Goal: Task Accomplishment & Management: Manage account settings

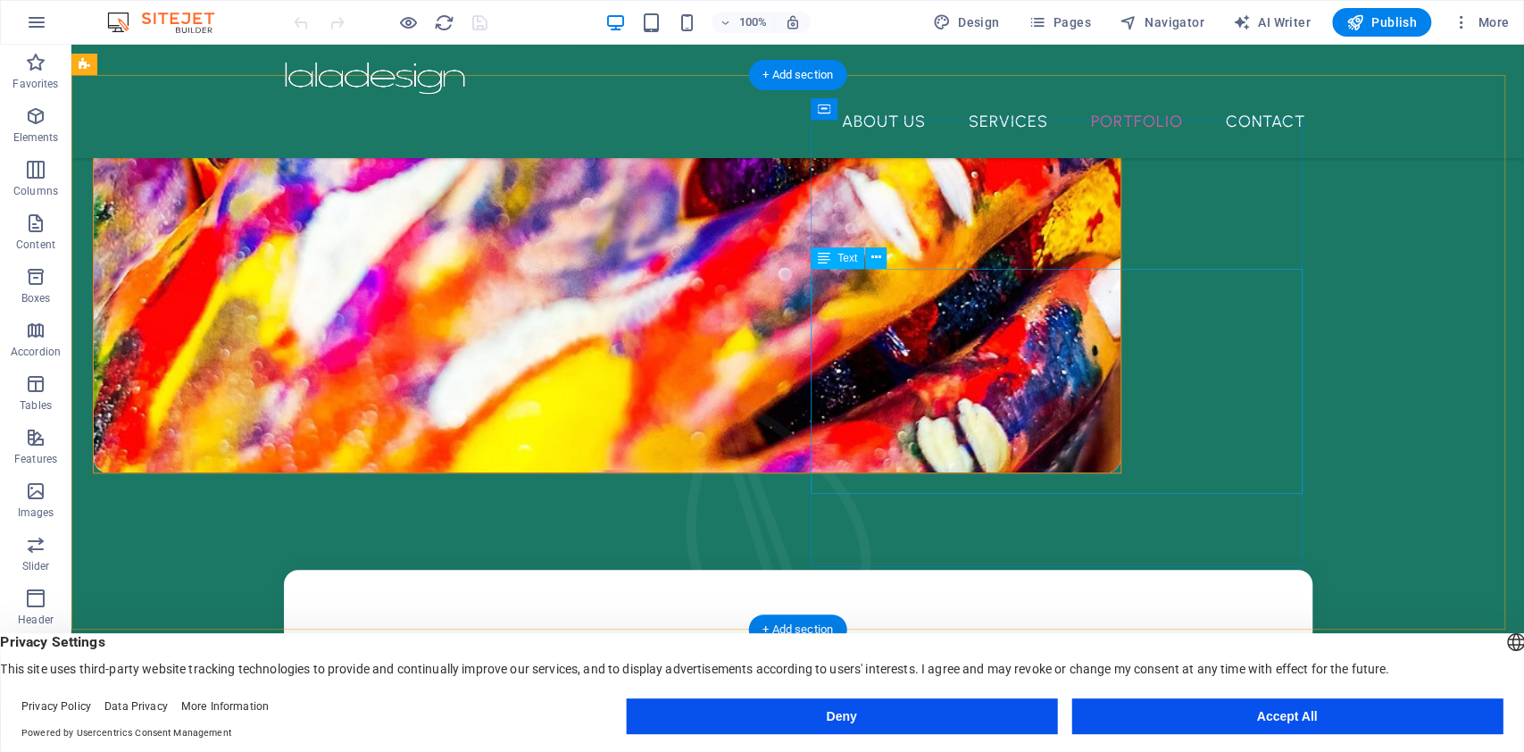
scroll to position [1931, 0]
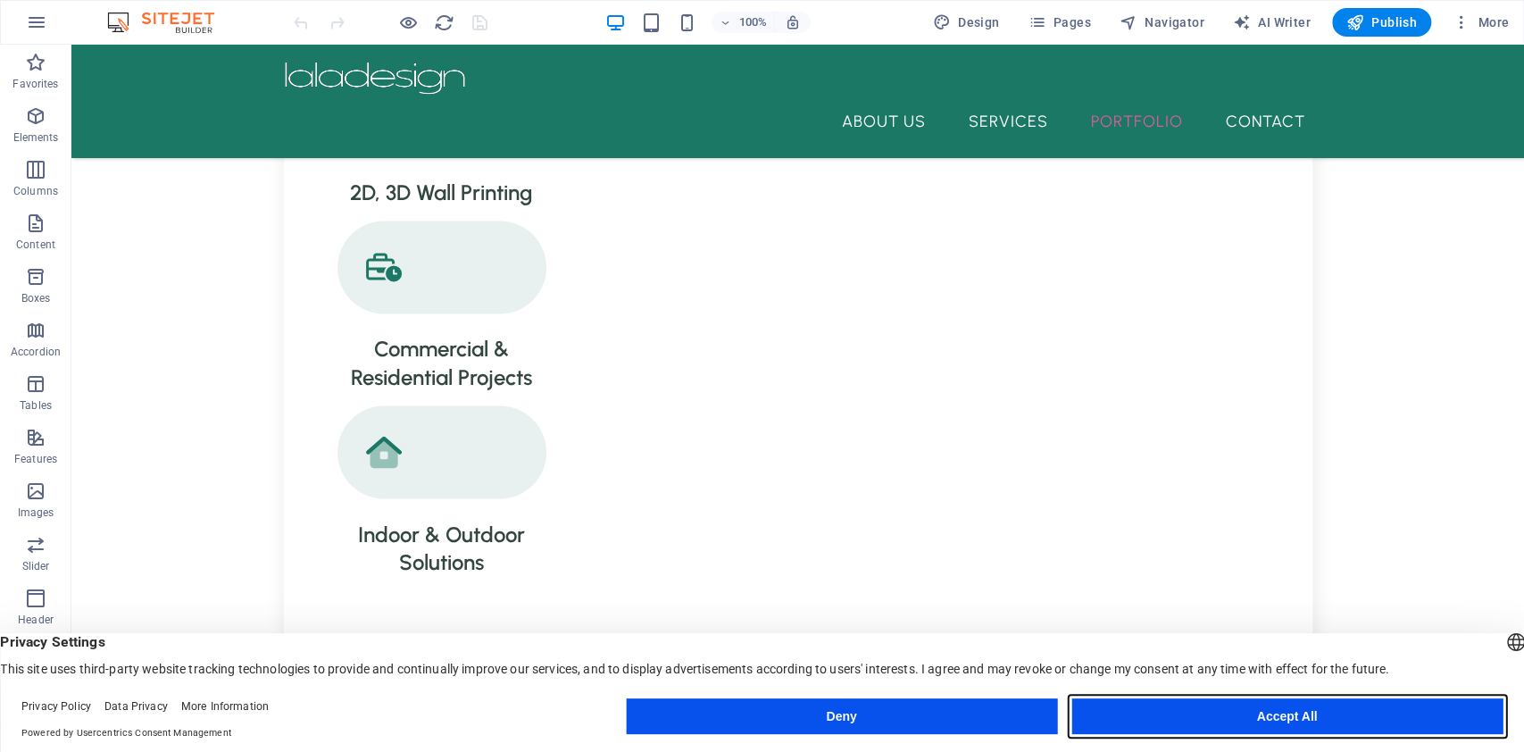
click at [1203, 715] on button "Accept All" at bounding box center [1286, 716] width 431 height 36
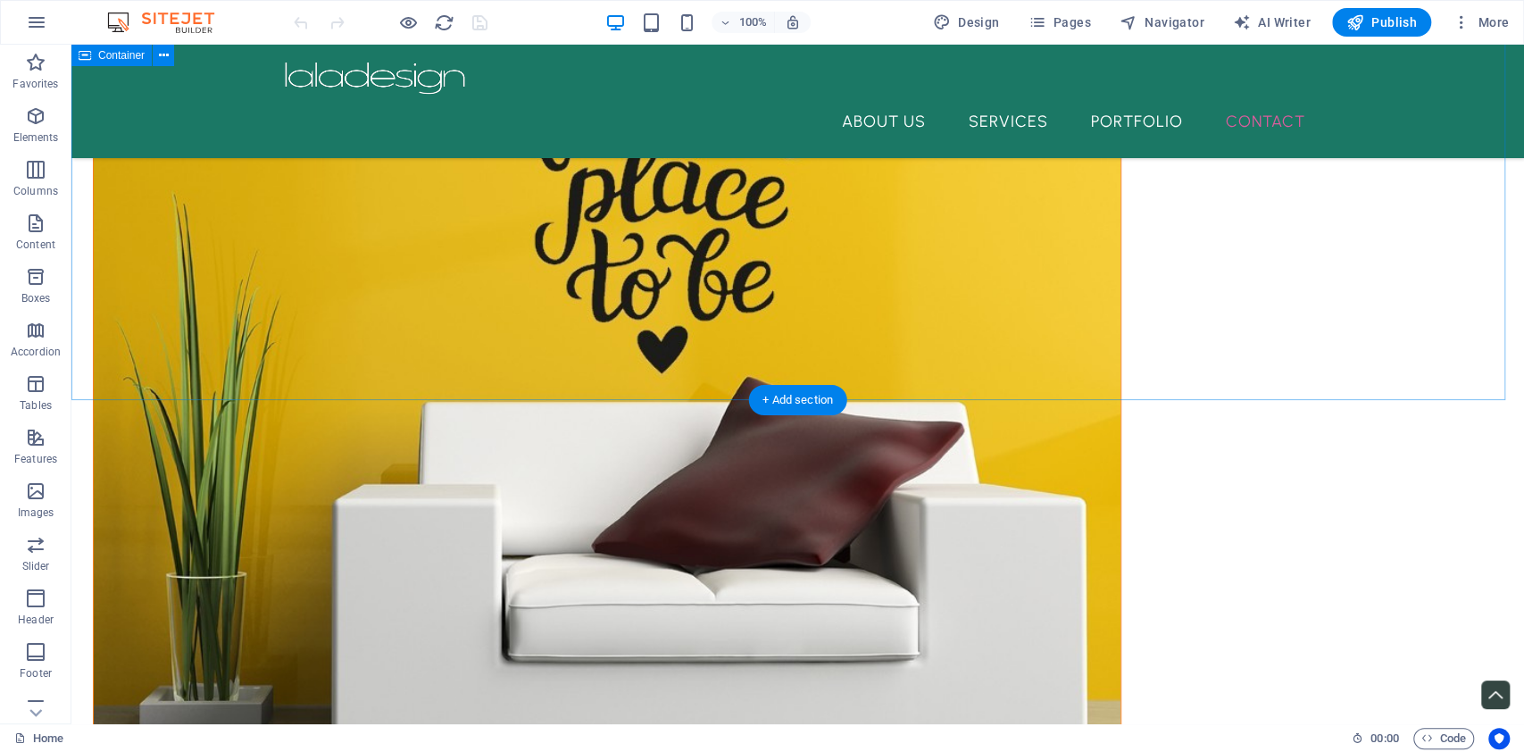
scroll to position [2890, 0]
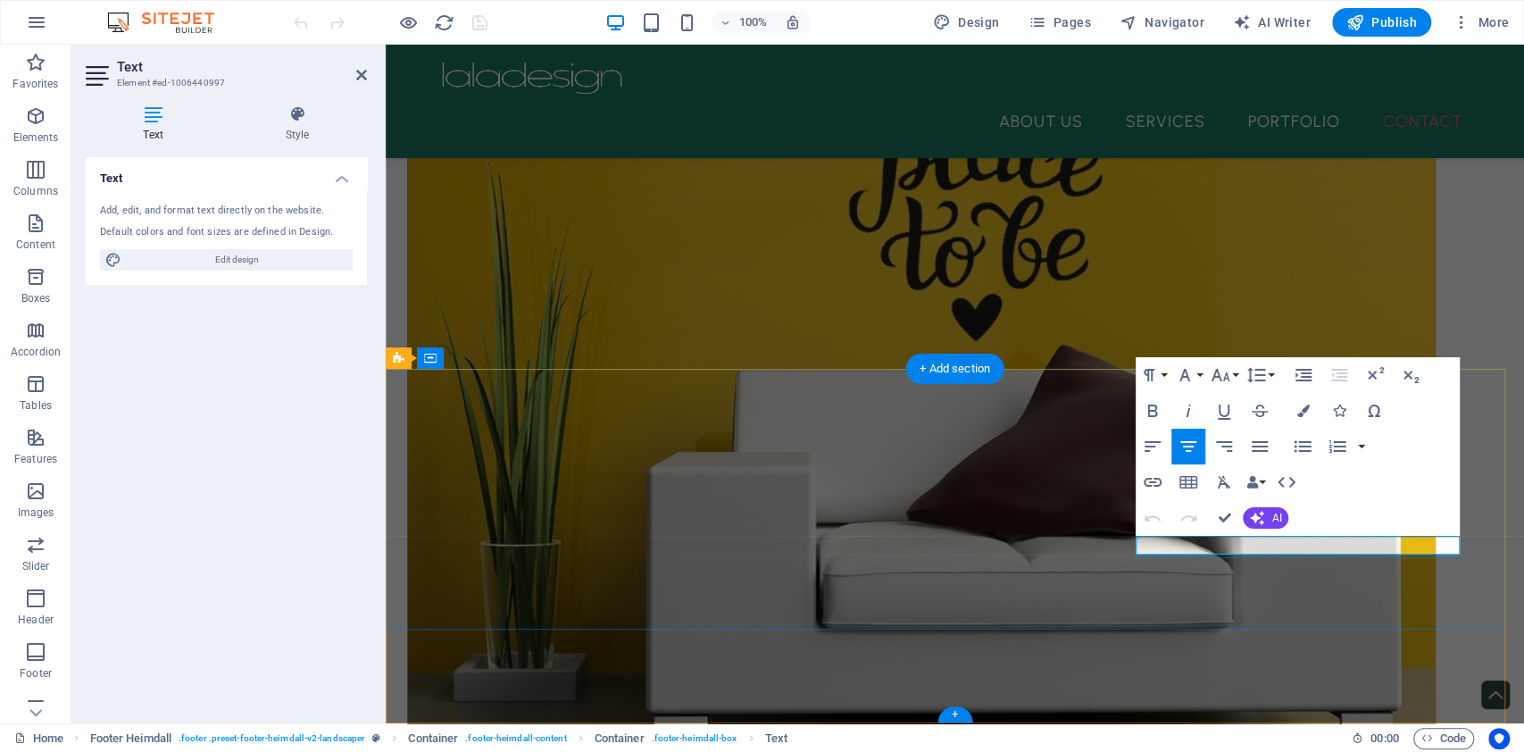
drag, startPoint x: 1204, startPoint y: 548, endPoint x: 1235, endPoint y: 553, distance: 31.7
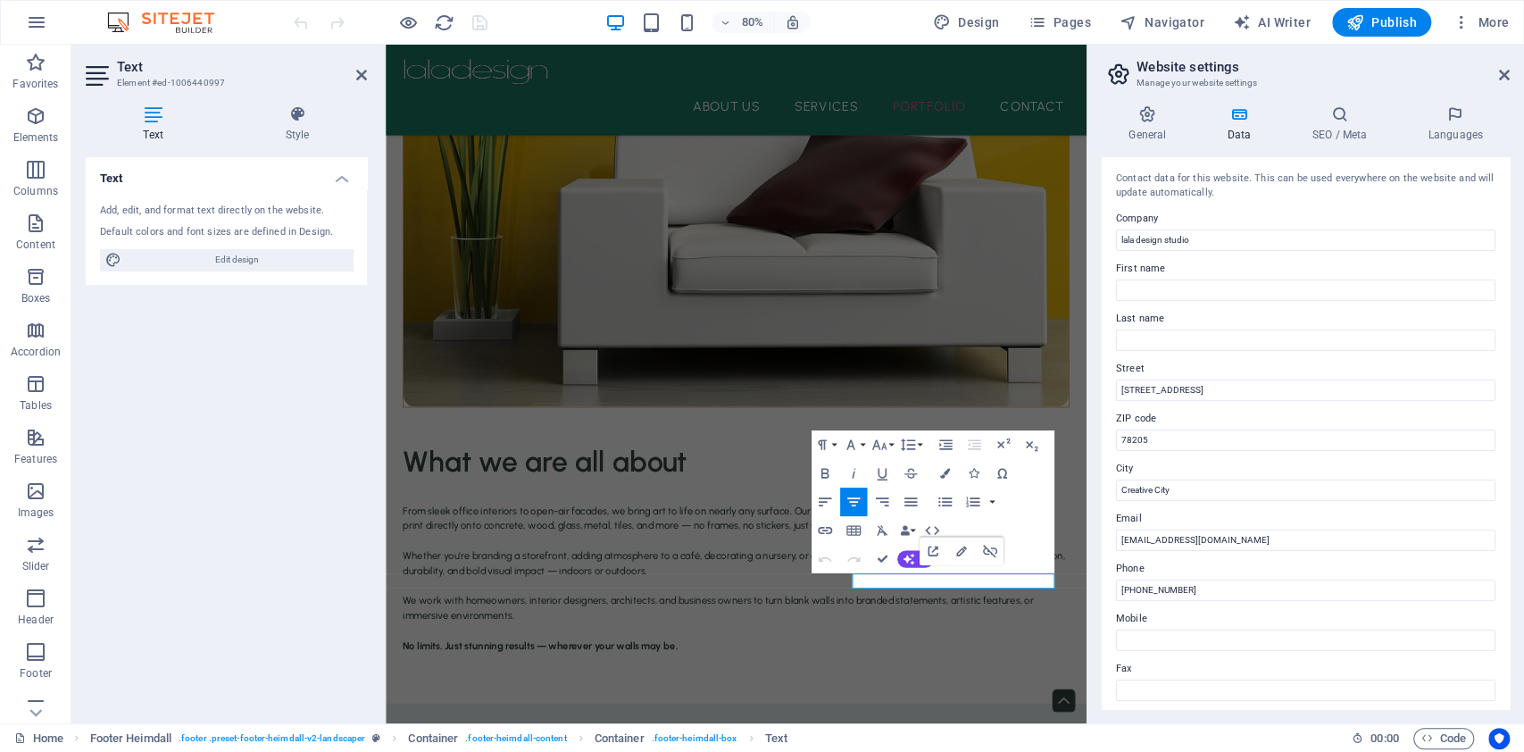
scroll to position [2410, 0]
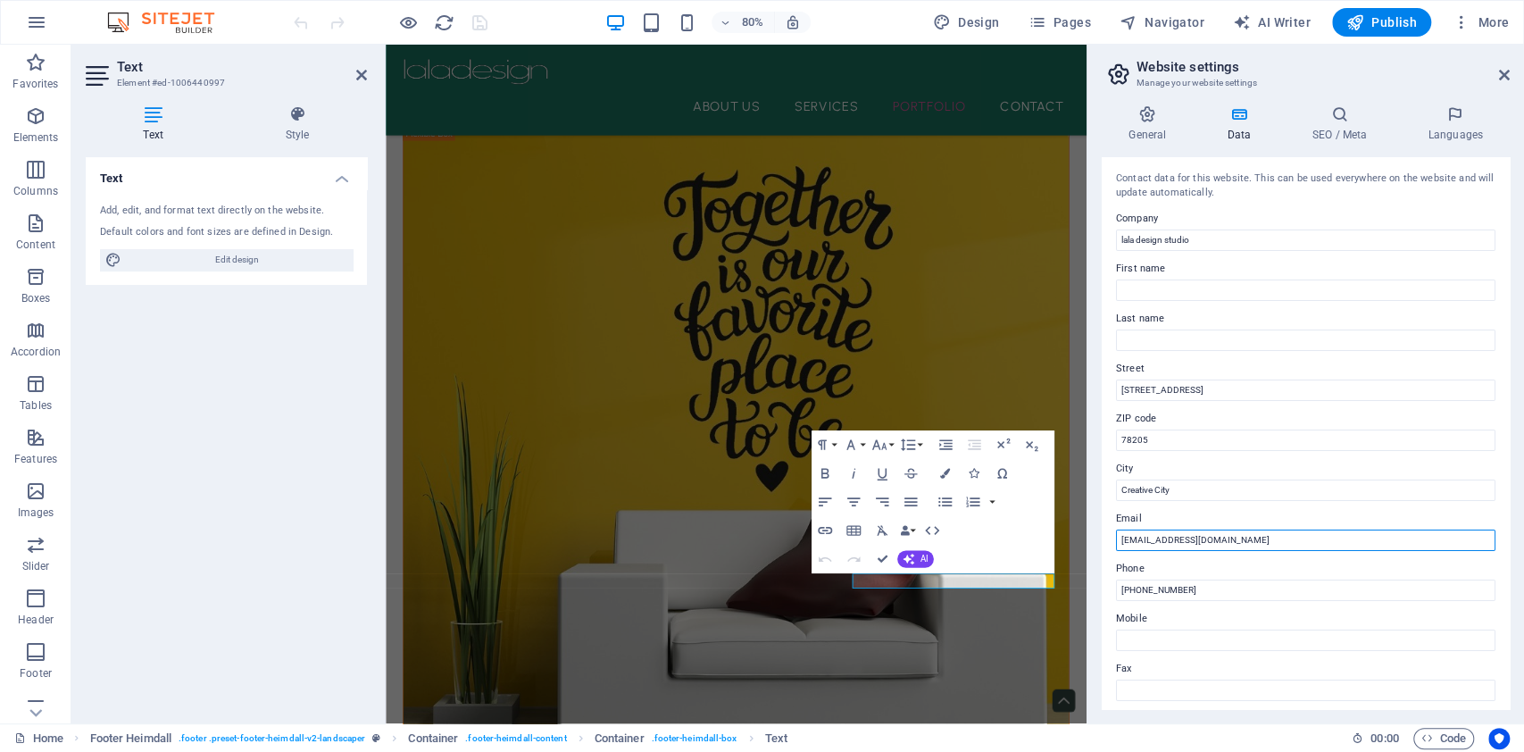
drag, startPoint x: 1149, startPoint y: 544, endPoint x: 1104, endPoint y: 544, distance: 44.6
click at [1104, 544] on div "Contact data for this website. This can be used everywhere on the website and w…" at bounding box center [1305, 433] width 408 height 552
click at [1304, 544] on input "[EMAIL_ADDRESS][DOMAIN_NAME]" at bounding box center [1305, 539] width 379 height 21
type input "[EMAIL_ADDRESS][DOMAIN_NAME]"
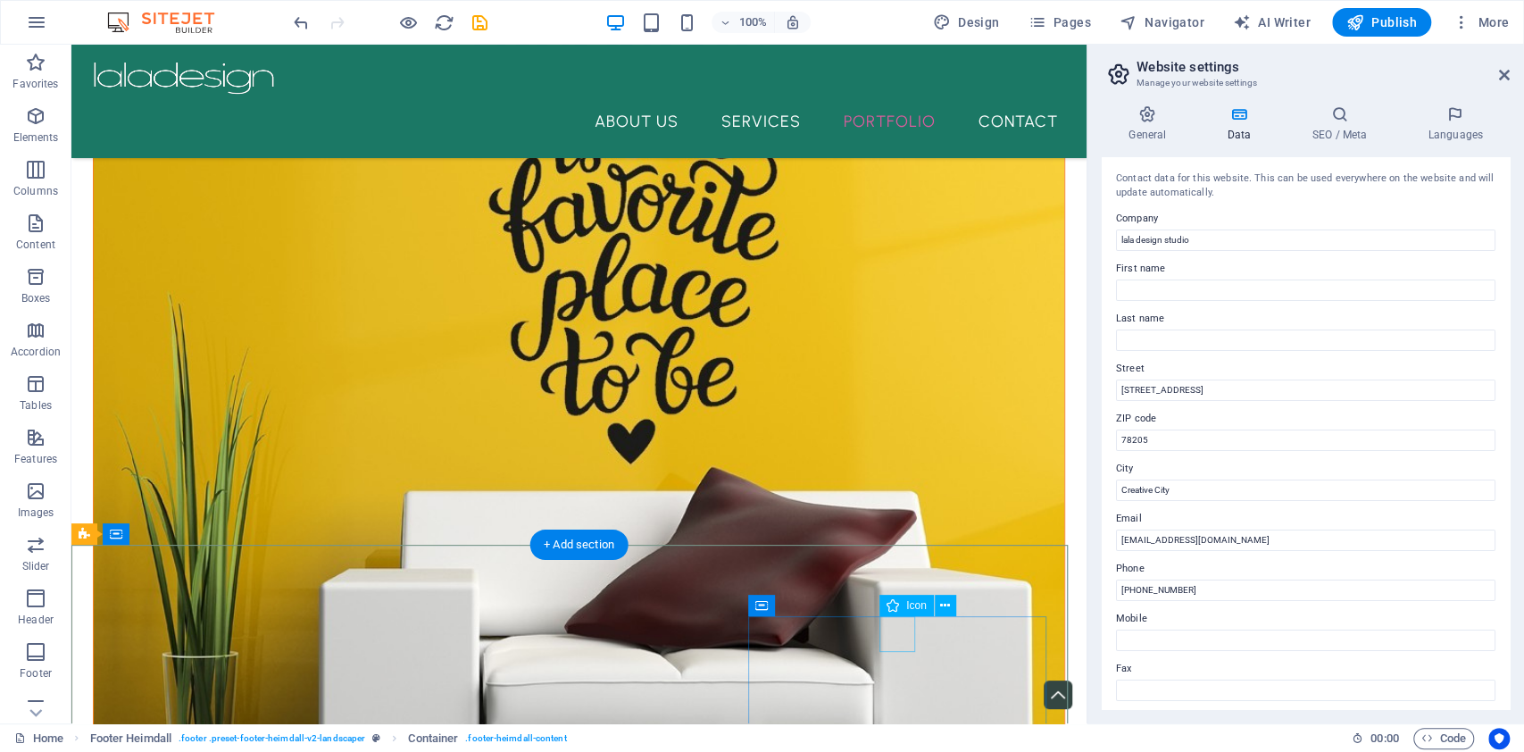
scroll to position [2720, 0]
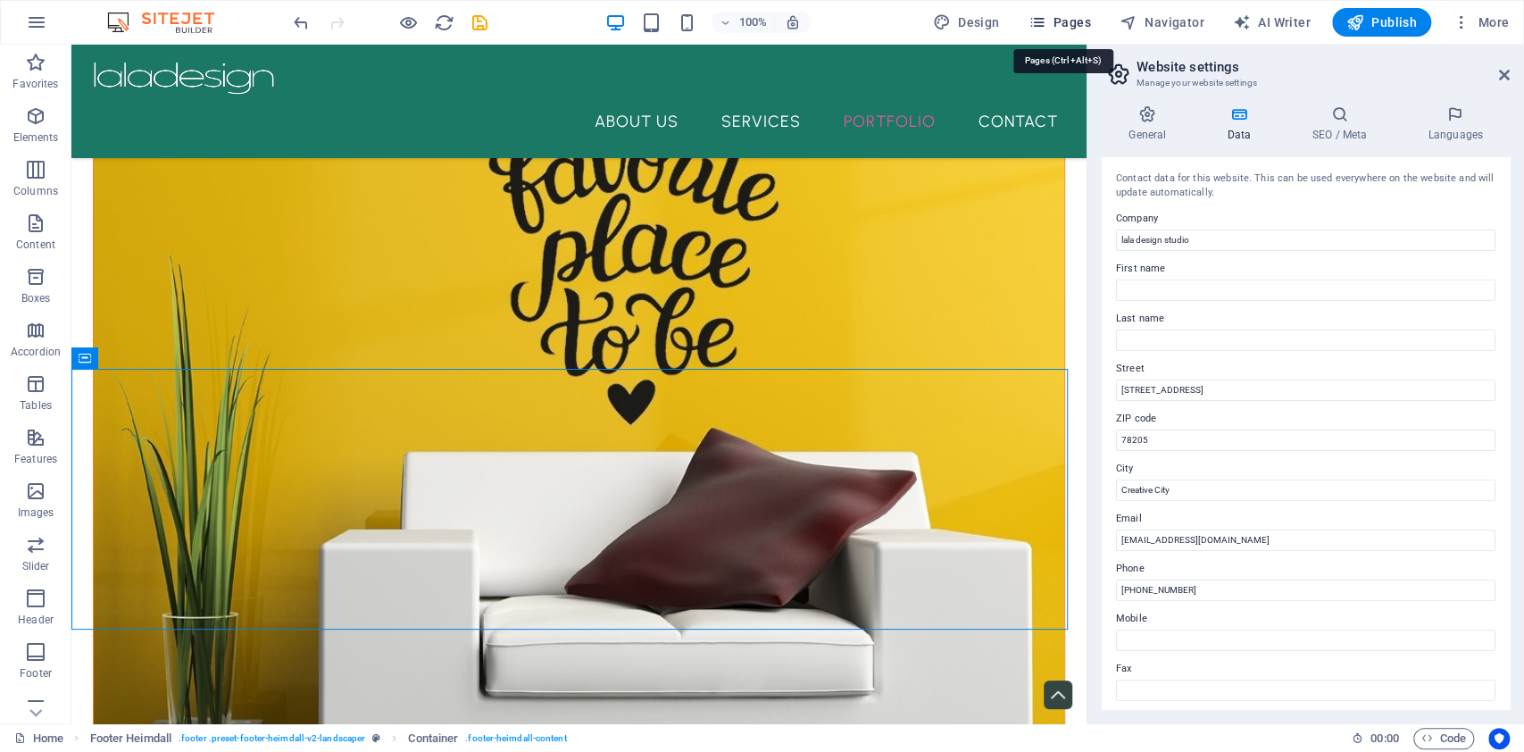
click at [1067, 18] on span "Pages" at bounding box center [1058, 22] width 62 height 18
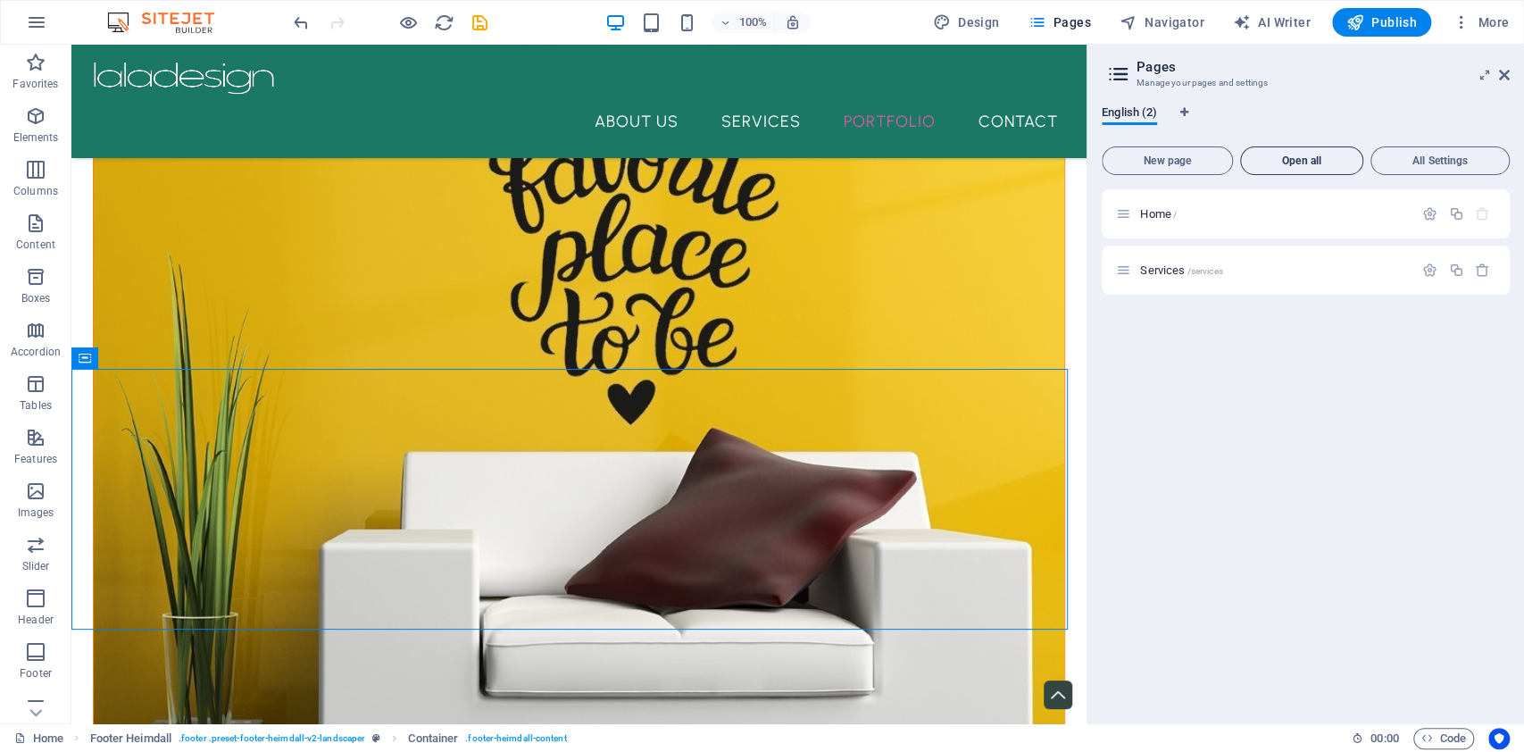
click at [1292, 167] on button "Open all" at bounding box center [1301, 160] width 123 height 29
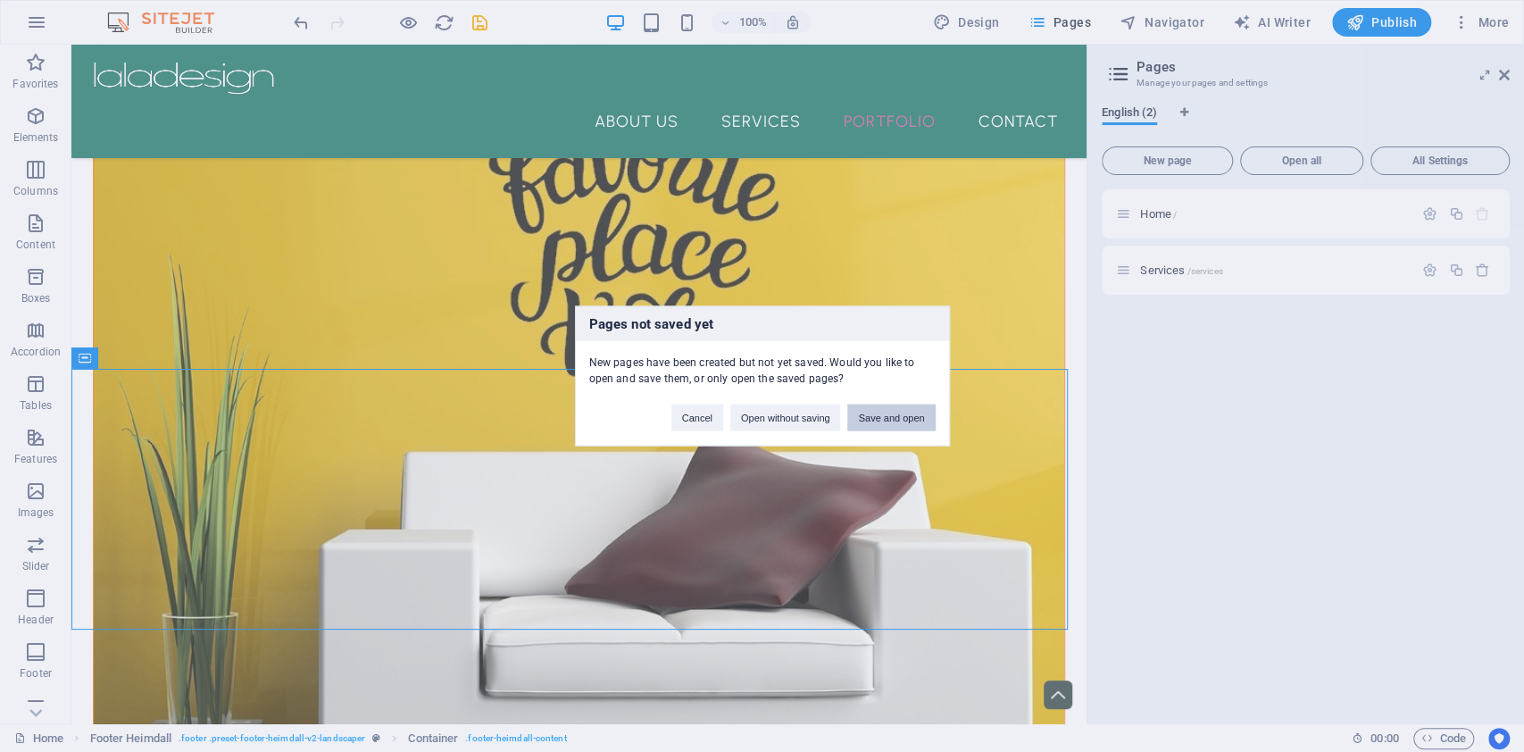
click at [885, 417] on button "Save and open" at bounding box center [890, 417] width 87 height 27
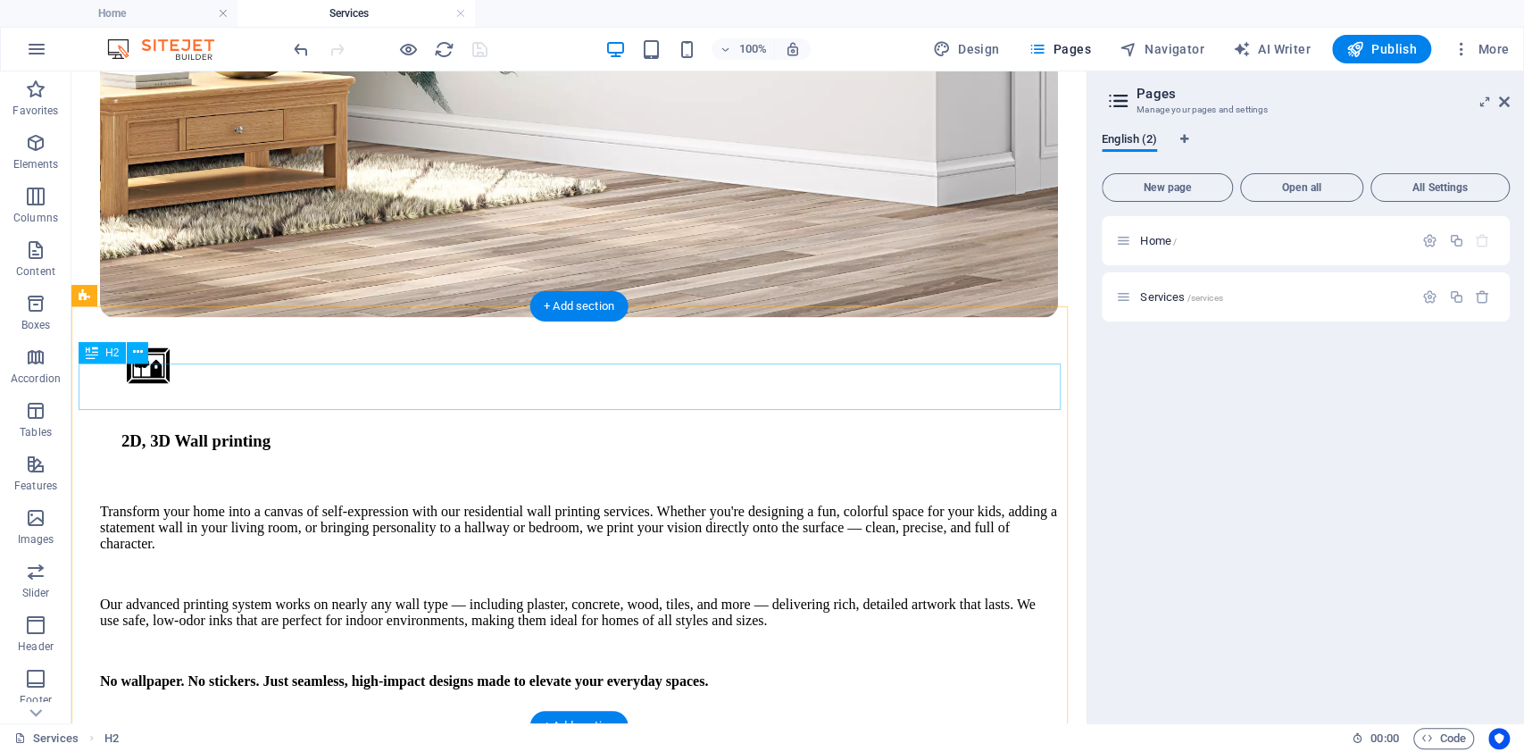
scroll to position [2804, 0]
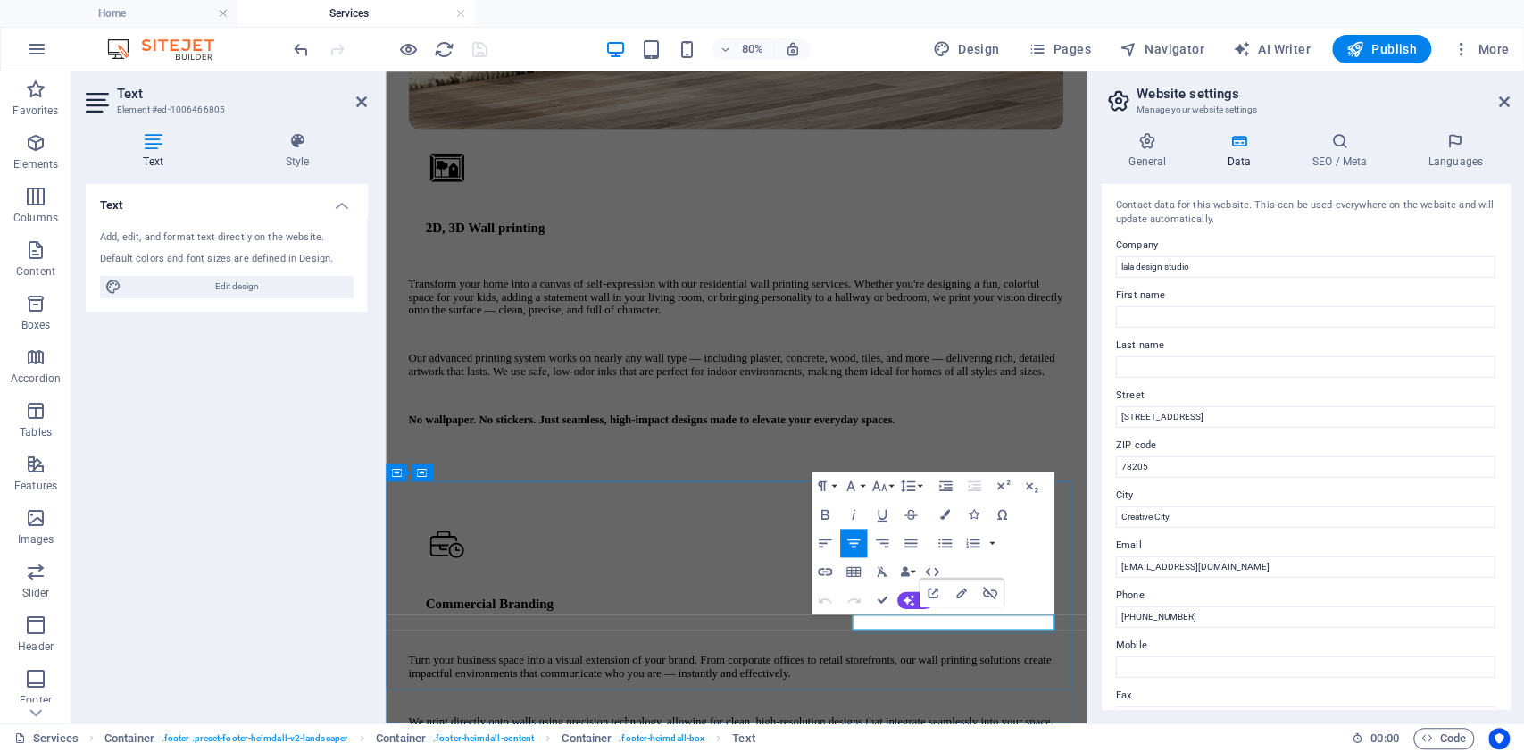
click at [1285, 570] on input "[EMAIL_ADDRESS][DOMAIN_NAME]" at bounding box center [1305, 566] width 379 height 21
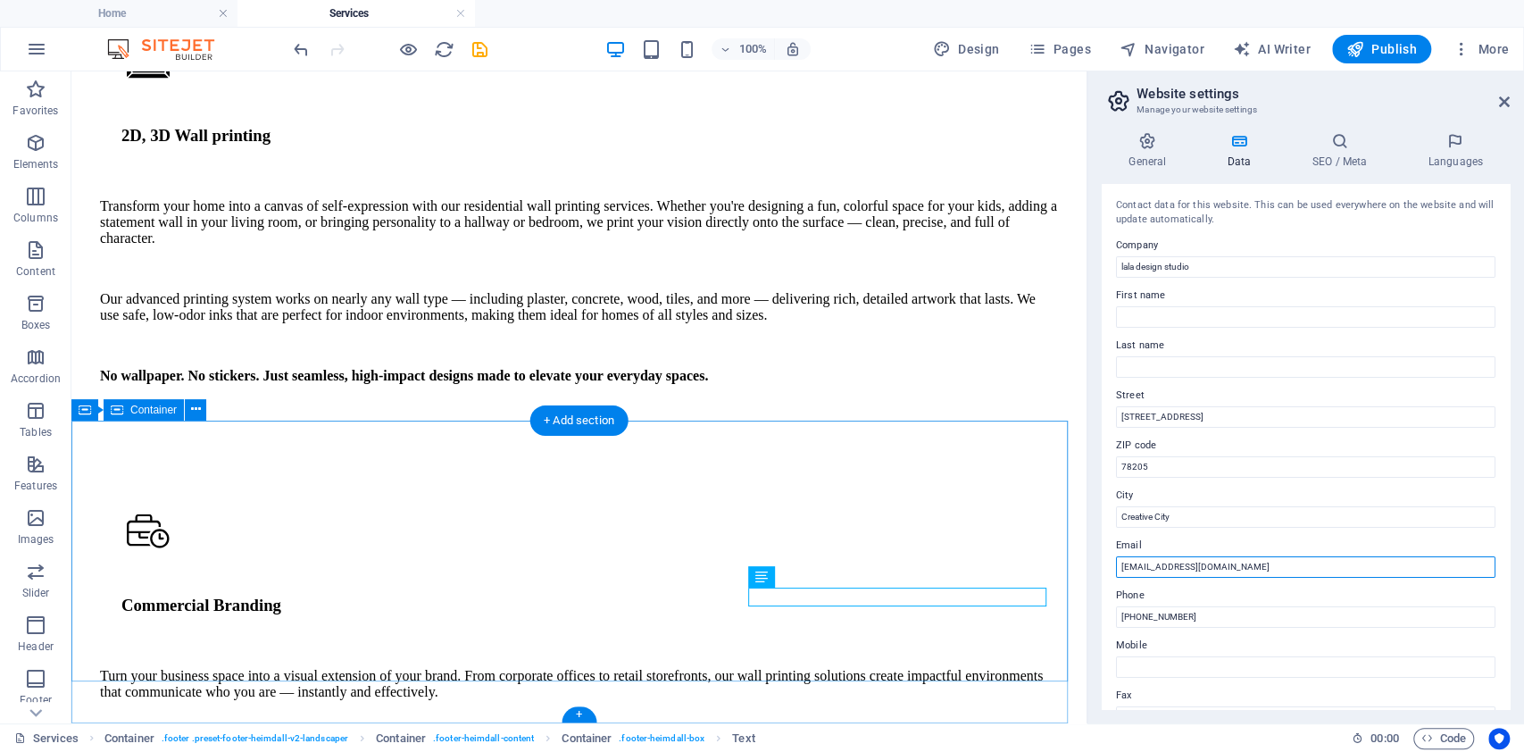
type input "[EMAIL_ADDRESS][DOMAIN_NAME]"
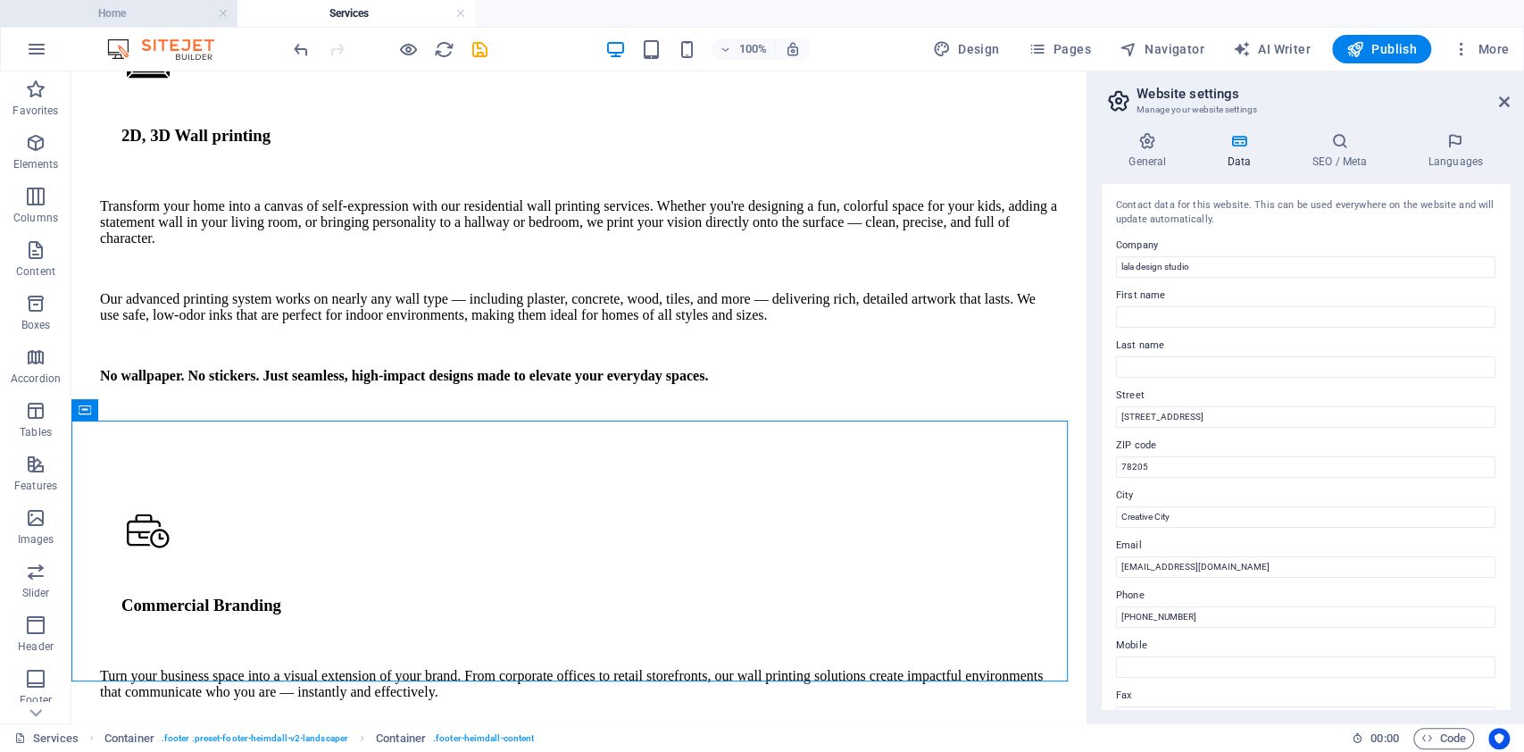
click at [175, 18] on h4 "Home" at bounding box center [118, 14] width 237 height 20
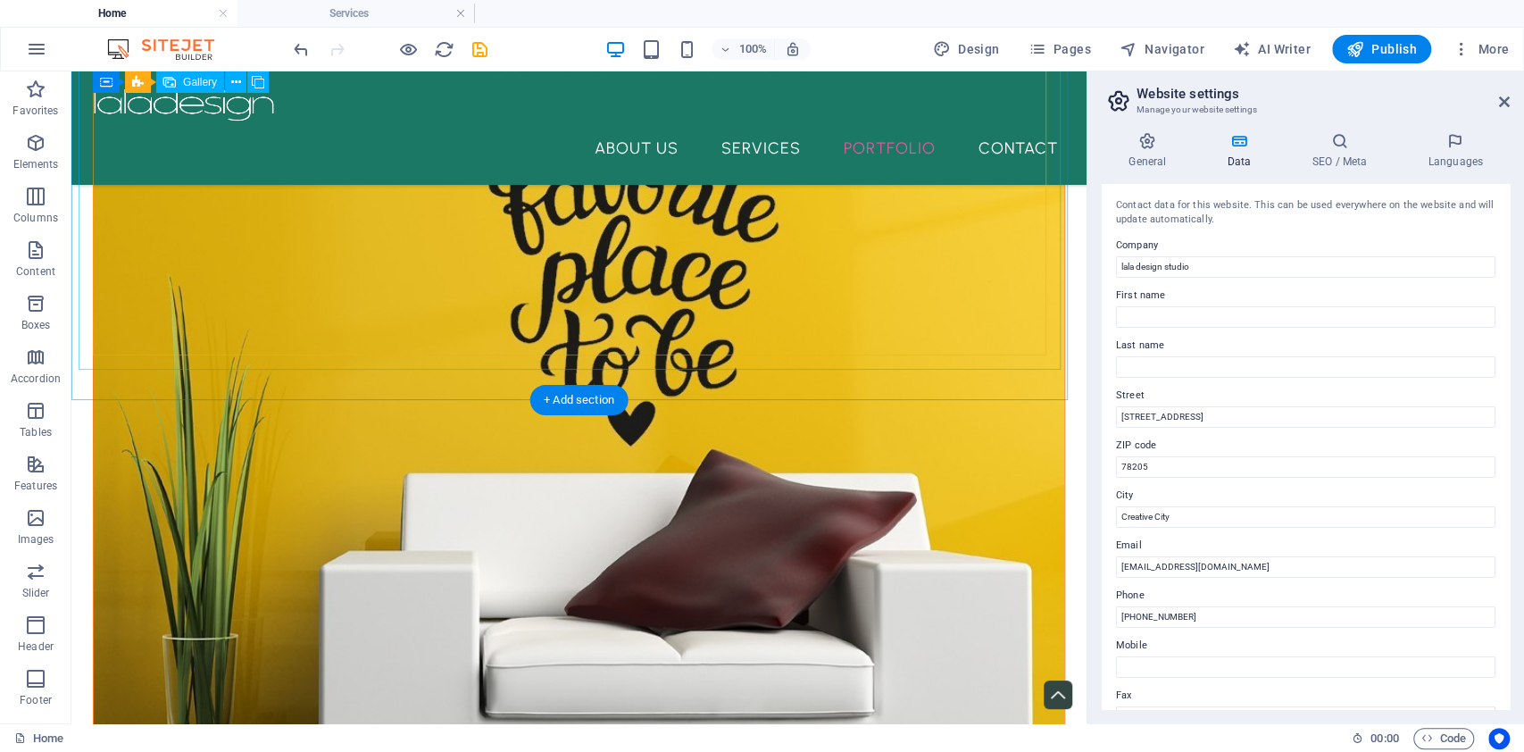
scroll to position [2746, 0]
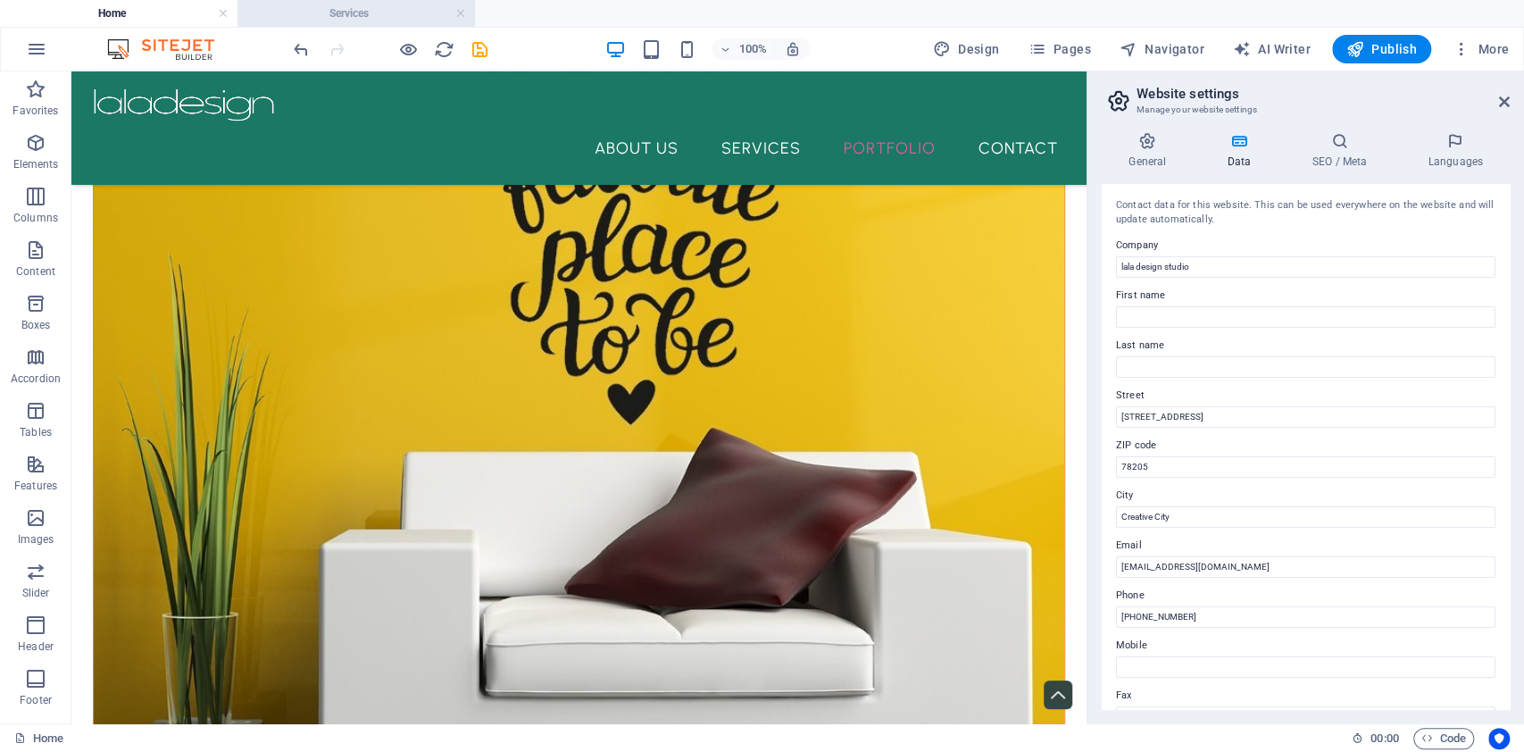
click at [376, 15] on h4 "Services" at bounding box center [355, 14] width 237 height 20
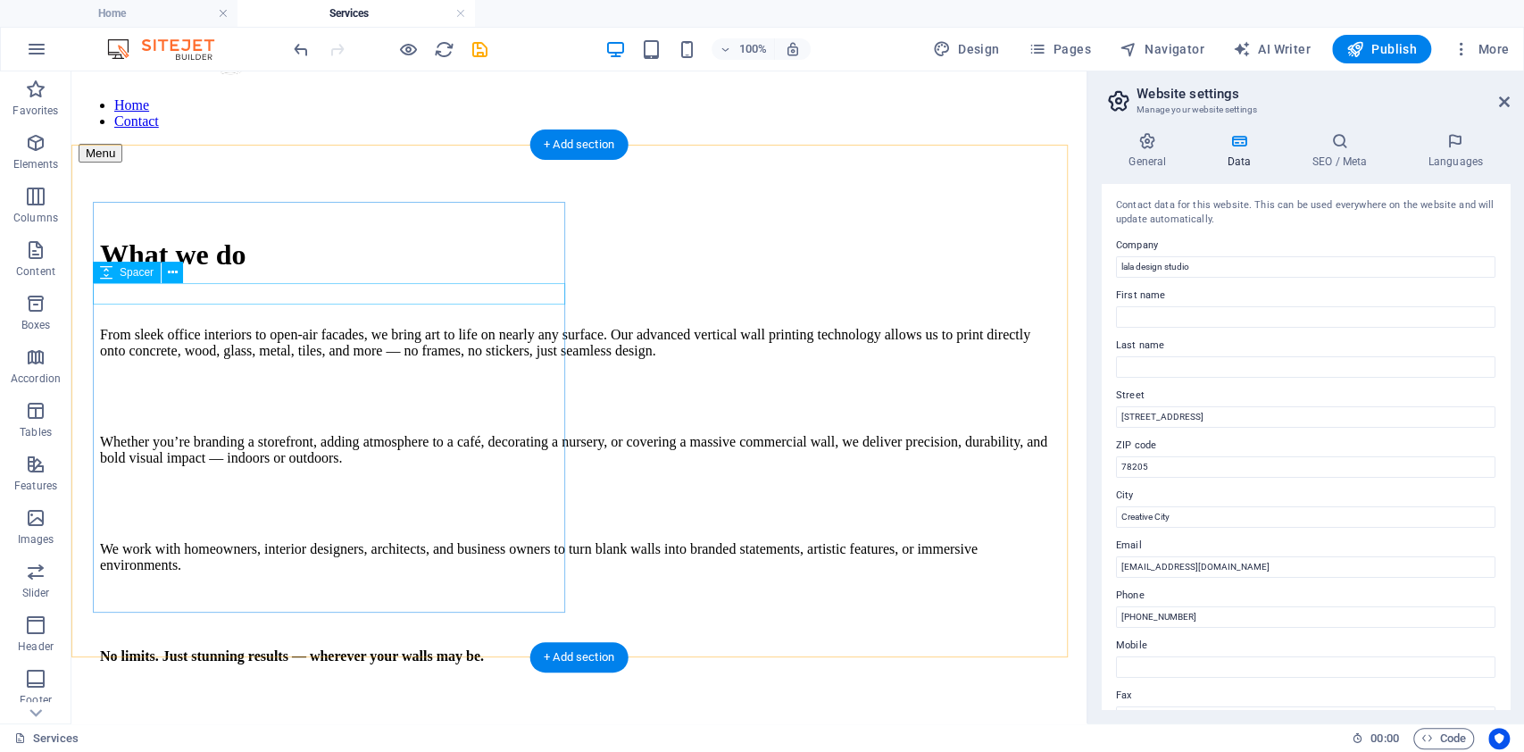
scroll to position [0, 0]
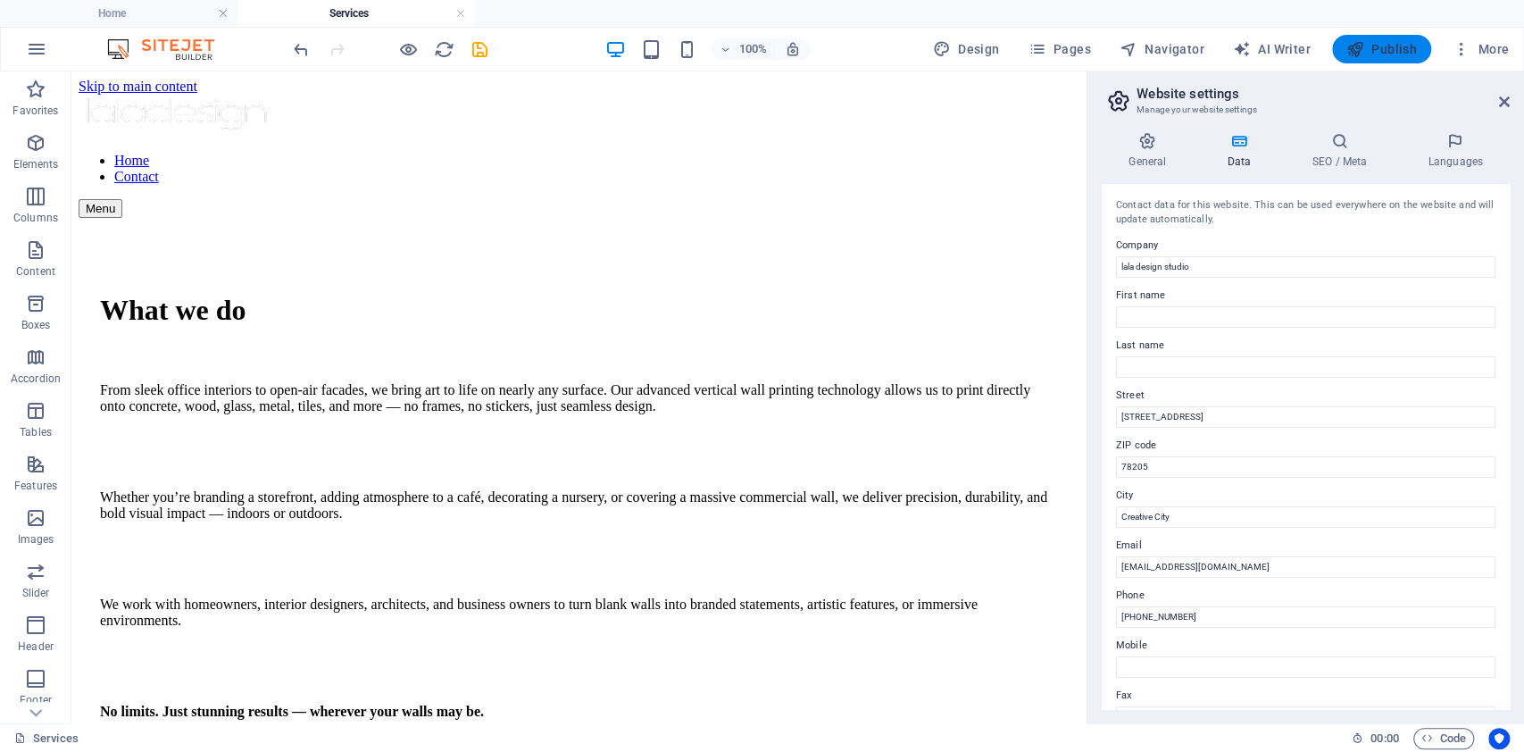
click at [1360, 43] on icon "button" at bounding box center [1355, 49] width 18 height 18
